Goal: Check status: Check status

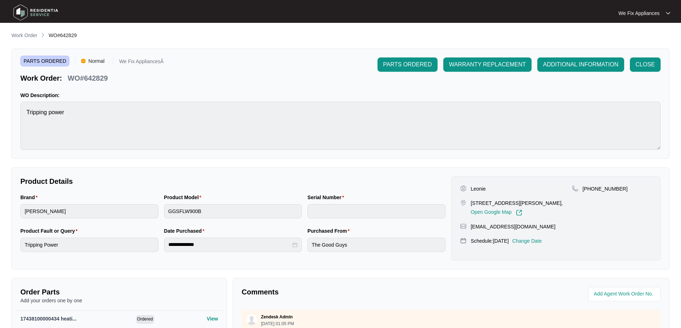
scroll to position [33, 0]
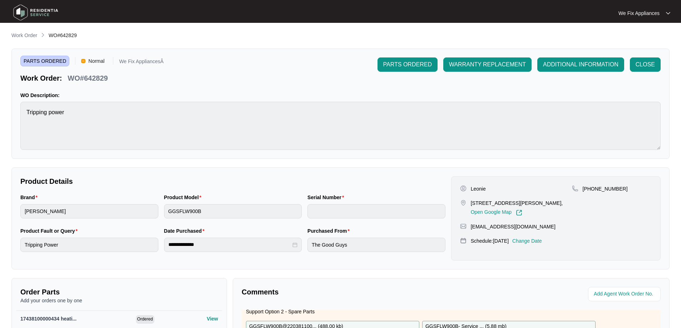
click at [31, 7] on img at bounding box center [36, 12] width 50 height 21
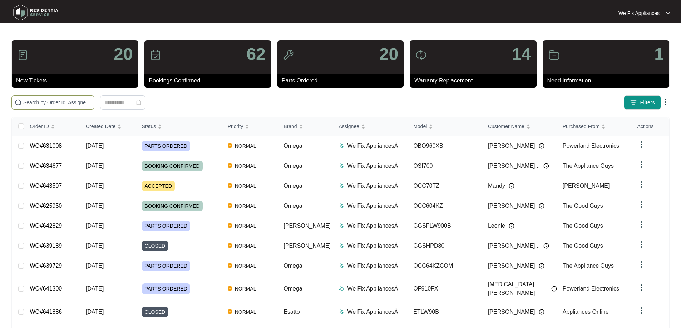
paste input "638053"
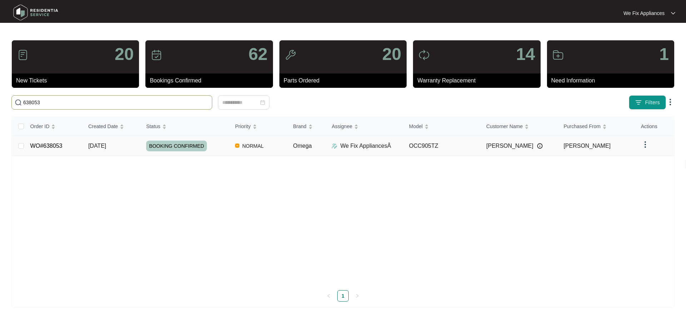
type input "638053"
click at [40, 143] on link "WO#638053" at bounding box center [46, 146] width 32 height 6
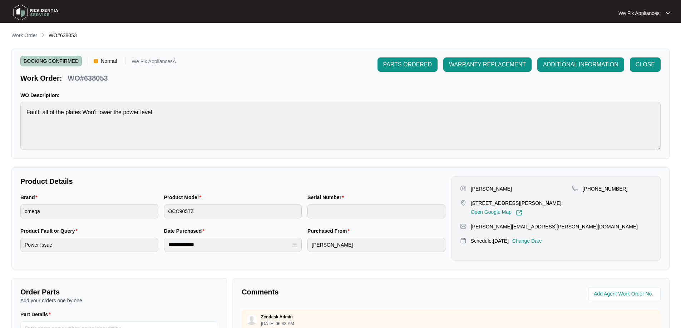
click at [540, 238] on p "Change Date" at bounding box center [527, 241] width 30 height 7
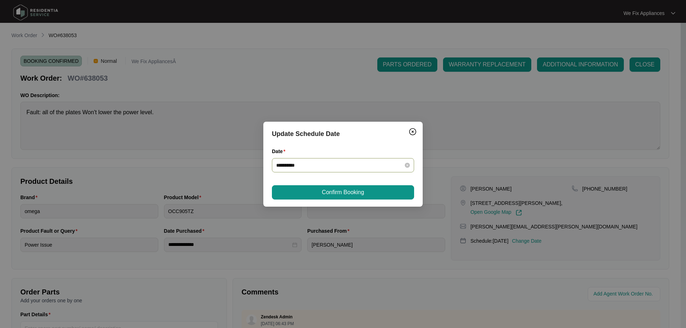
click at [333, 165] on input "**********" at bounding box center [338, 166] width 125 height 8
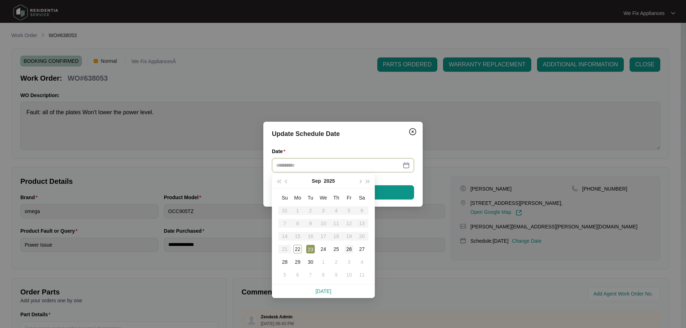
type input "**********"
click at [351, 247] on div "26" at bounding box center [349, 249] width 9 height 9
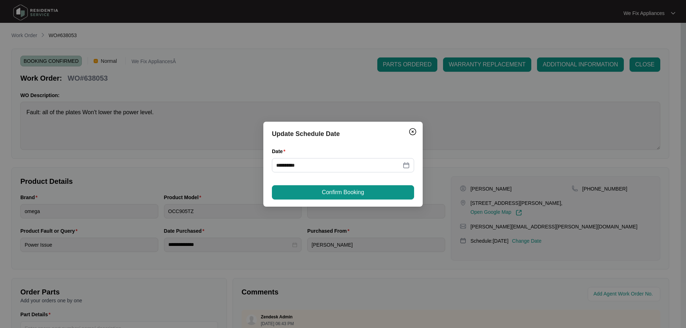
click at [344, 188] on span "Confirm Booking" at bounding box center [343, 192] width 42 height 9
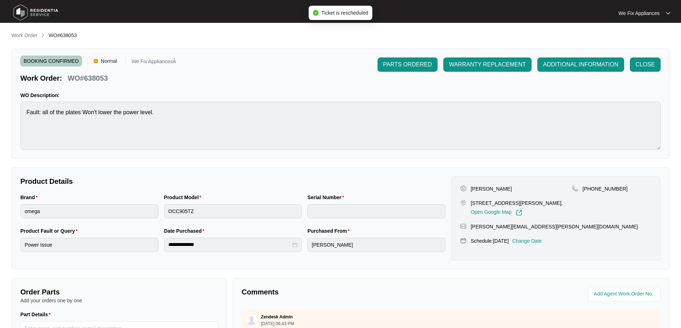
scroll to position [143, 0]
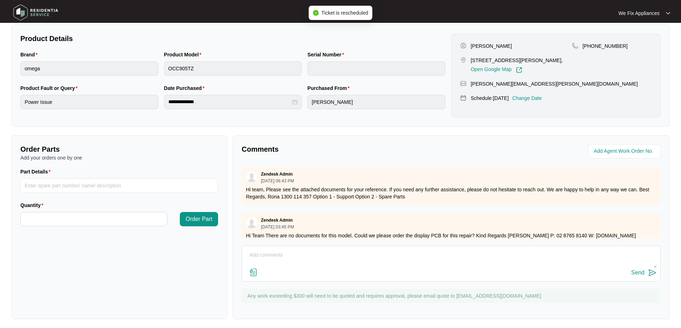
click at [307, 252] on textarea at bounding box center [451, 259] width 411 height 19
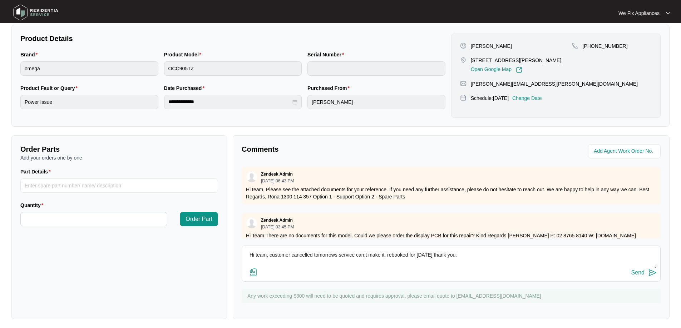
type textarea "Hi team, customer cancelled tomorrows service can;t make it, rebooked for [DATE…"
click at [631, 272] on div "Send" at bounding box center [637, 273] width 13 height 6
click at [25, 11] on img at bounding box center [36, 12] width 50 height 21
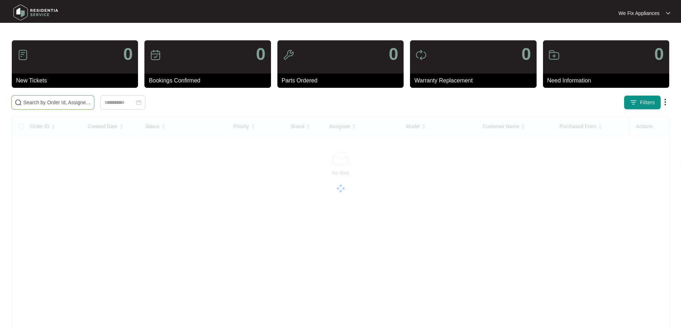
click at [51, 100] on input "text" at bounding box center [57, 103] width 68 height 8
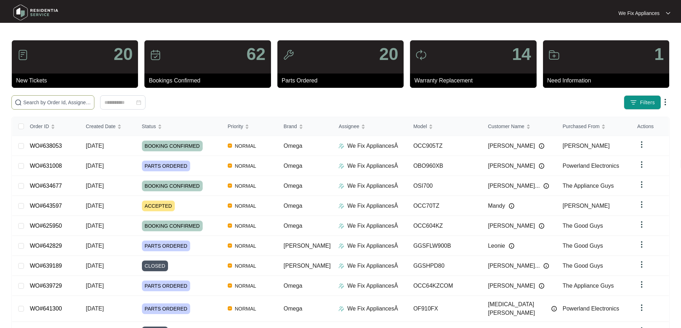
paste input "631117"
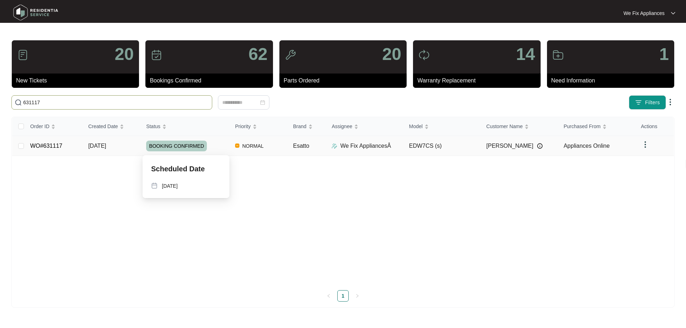
type input "631117"
click at [181, 143] on span "BOOKING CONFIRMED" at bounding box center [176, 146] width 61 height 11
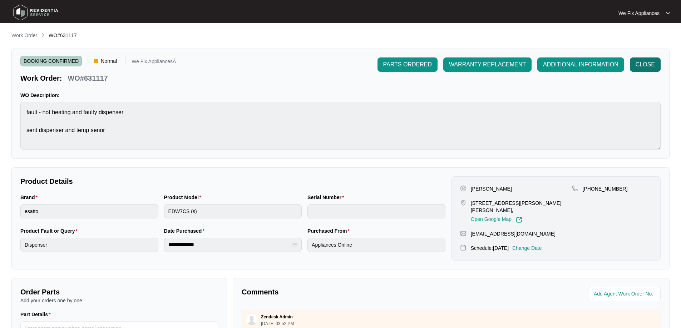
click at [642, 59] on button "CLOSE" at bounding box center [645, 65] width 31 height 14
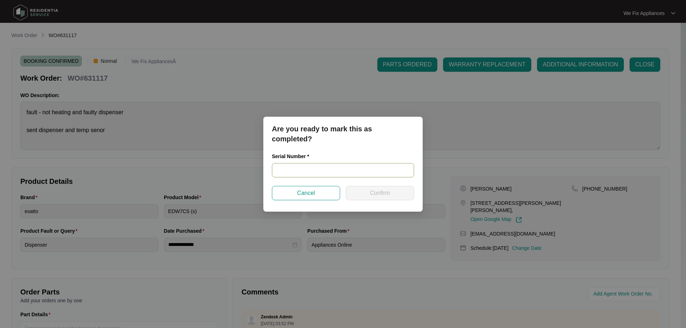
click at [288, 171] on input "text" at bounding box center [343, 170] width 142 height 14
paste input "23080657010100036"
type input "23080657010100036"
click at [369, 191] on button "Confirm" at bounding box center [380, 193] width 68 height 14
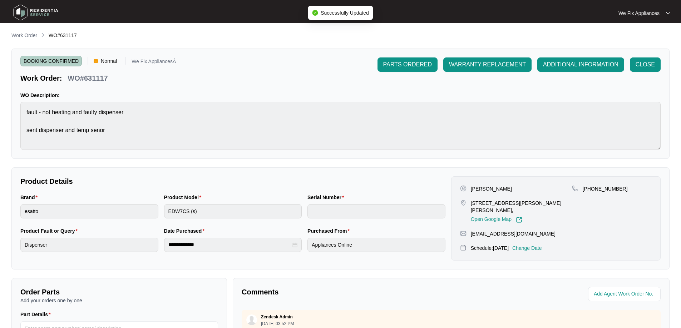
type input "23080657010100036"
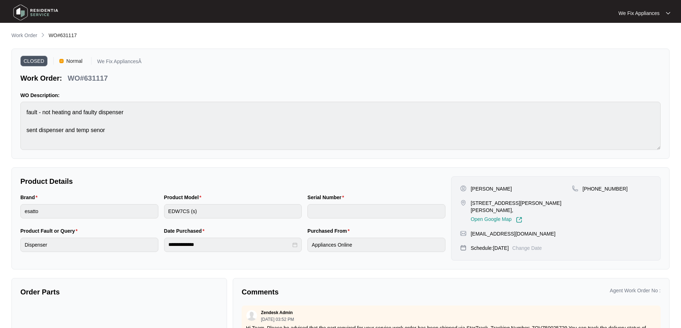
click at [37, 15] on img at bounding box center [36, 12] width 50 height 21
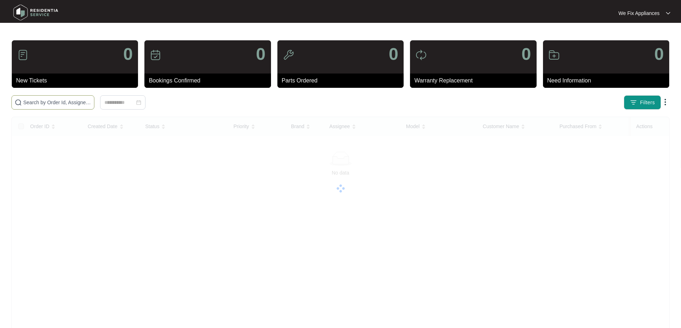
click at [35, 99] on input "text" at bounding box center [57, 103] width 68 height 8
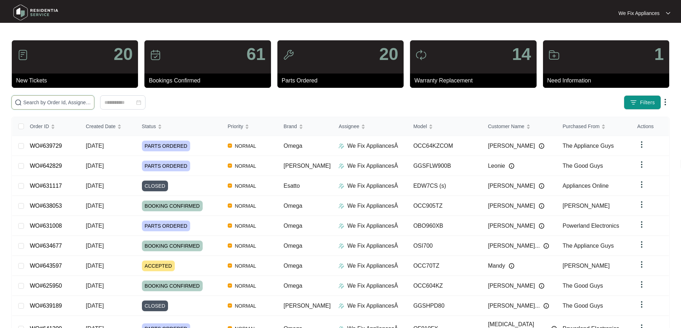
drag, startPoint x: 35, startPoint y: 97, endPoint x: 24, endPoint y: 105, distance: 14.2
paste input "635747"
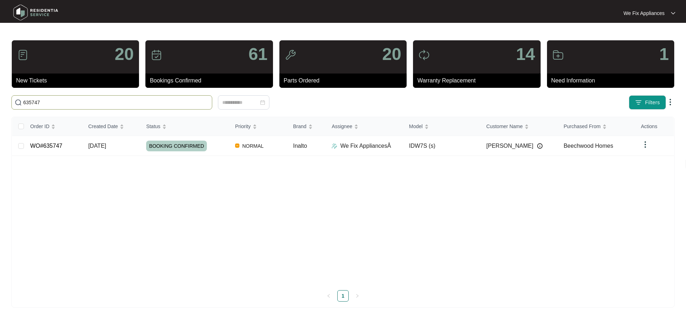
type input "635747"
drag, startPoint x: 50, startPoint y: 104, endPoint x: 0, endPoint y: 100, distance: 50.5
click at [0, 100] on main "20 New Tickets 61 Bookings Confirmed 20 Parts Ordered 14 Warranty Replacement 1…" at bounding box center [343, 164] width 686 height 328
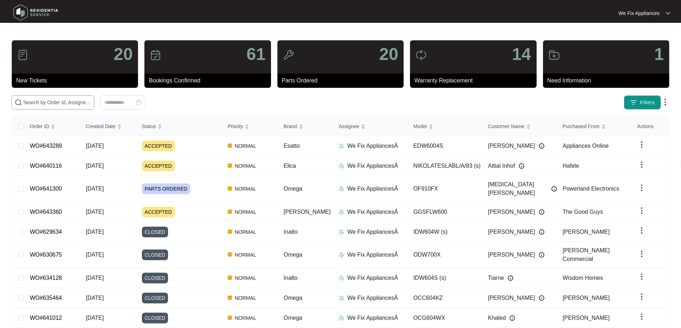
paste input "640520"
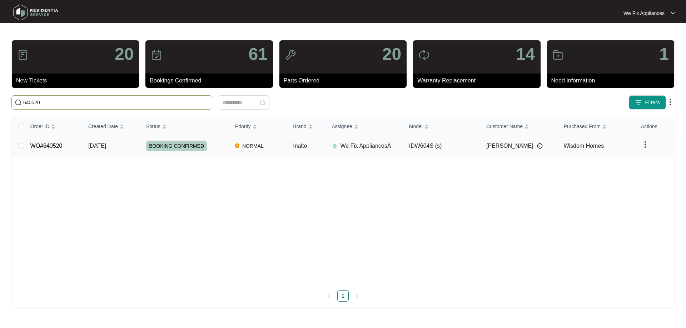
type input "640520"
click at [177, 140] on td "BOOKING CONFIRMED" at bounding box center [184, 146] width 89 height 20
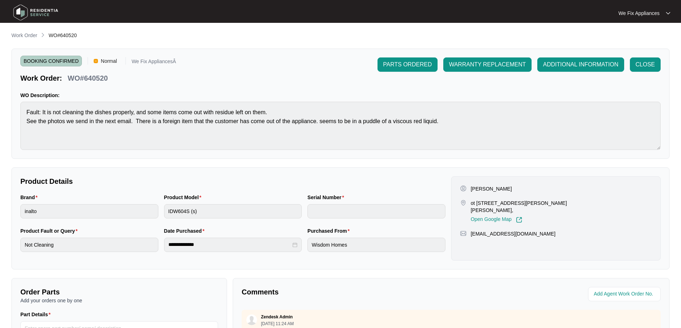
click at [655, 56] on div "BOOKING CONFIRMED Normal We Fix AppliancesÂ Work Order: WO#640520 PARTS ORDERED…" at bounding box center [340, 104] width 658 height 110
click at [642, 66] on span "CLOSE" at bounding box center [644, 64] width 19 height 9
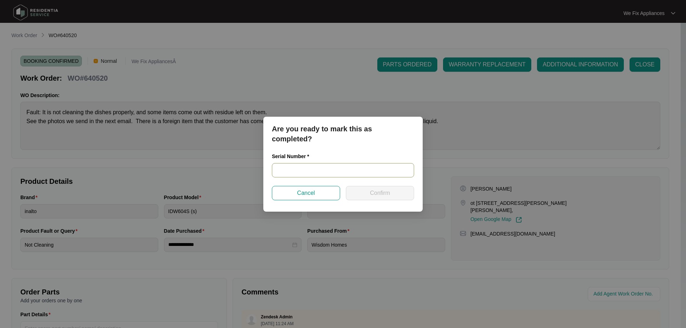
click at [298, 171] on input "text" at bounding box center [343, 170] width 142 height 14
paste input "24083402020100005"
type input "24083402020100005"
click at [369, 195] on button "Confirm" at bounding box center [380, 193] width 68 height 14
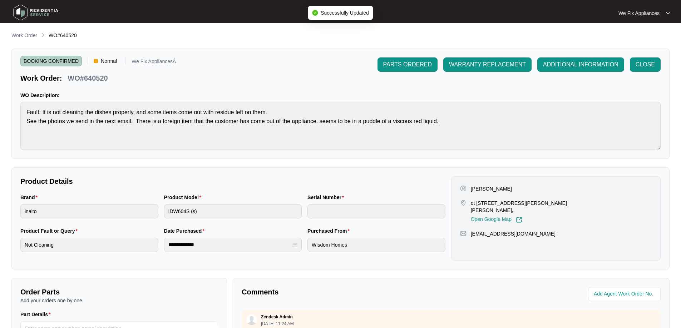
type input "24083402020100005"
